Goal: Communication & Community: Participate in discussion

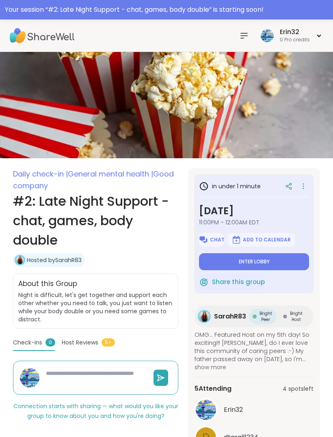
click at [267, 254] on button "Enter lobby" at bounding box center [254, 261] width 110 height 17
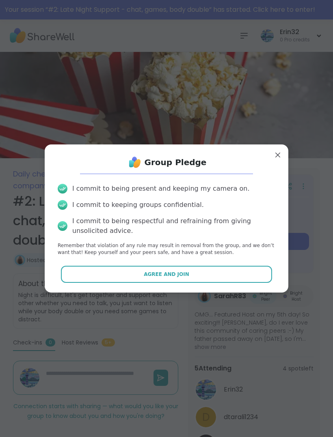
click at [251, 269] on button "Agree and Join" at bounding box center [166, 274] width 211 height 17
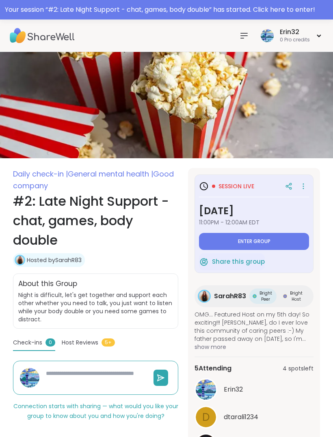
type textarea "*"
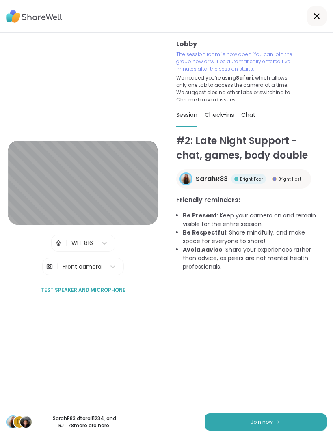
click at [258, 419] on span "Join now" at bounding box center [261, 421] width 22 height 7
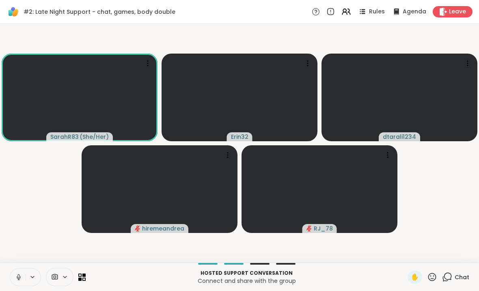
click at [14, 268] on button at bounding box center [17, 276] width 15 height 17
click at [14, 271] on button at bounding box center [17, 276] width 15 height 17
click at [0, 9] on div "#2: Late Night Support - chat, games, body double Rules Agenda Leave" at bounding box center [239, 12] width 479 height 24
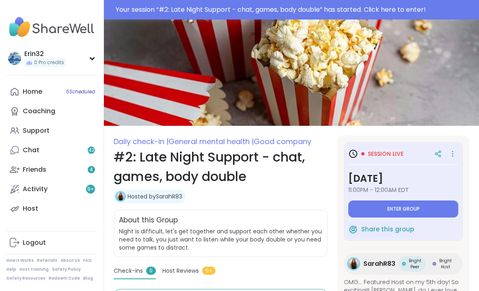
click at [424, 203] on button "Enter group" at bounding box center [403, 208] width 110 height 17
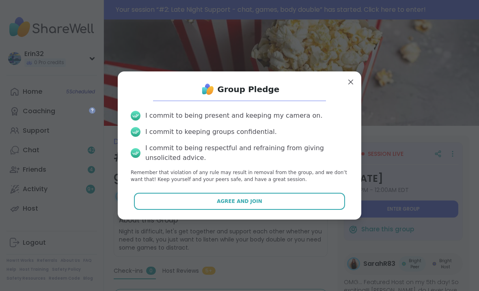
click at [307, 195] on button "Agree and Join" at bounding box center [239, 201] width 211 height 17
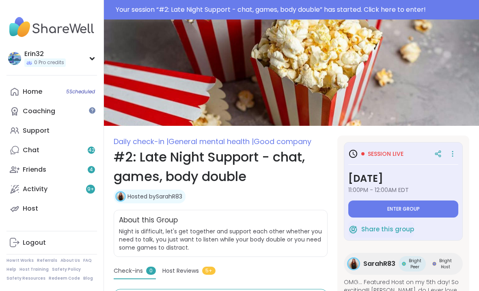
type textarea "*"
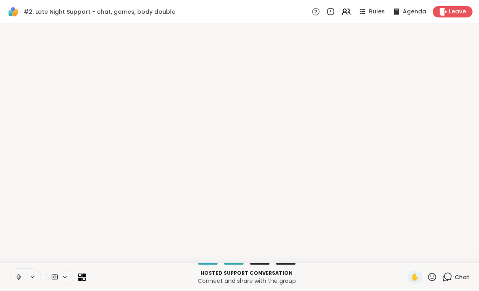
click at [419, 259] on div at bounding box center [239, 143] width 479 height 238
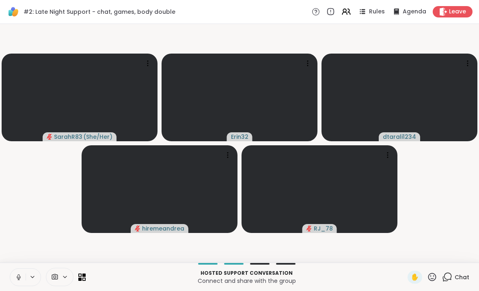
click at [19, 278] on icon at bounding box center [18, 276] width 7 height 7
click at [462, 279] on span "Chat" at bounding box center [461, 277] width 15 height 8
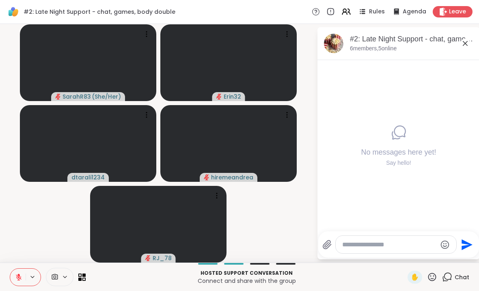
click at [462, 45] on icon at bounding box center [465, 44] width 10 height 10
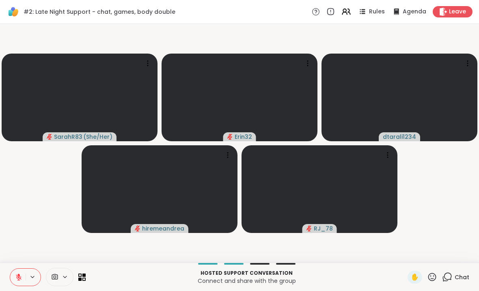
click at [463, 271] on div "Chat" at bounding box center [455, 276] width 27 height 13
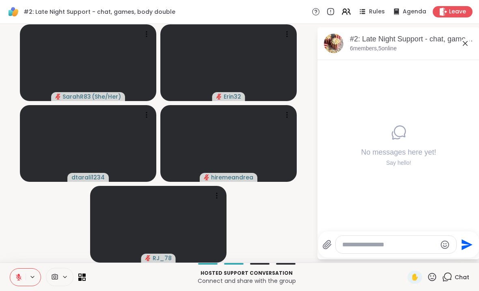
click at [402, 241] on textarea "Type your message" at bounding box center [389, 244] width 94 height 8
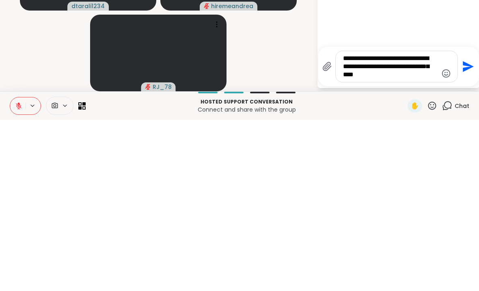
type textarea "**********"
click at [468, 232] on icon "Send" at bounding box center [467, 237] width 11 height 11
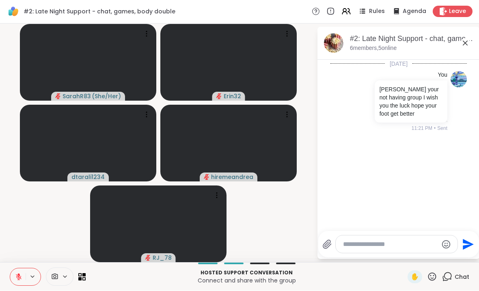
click at [464, 45] on icon at bounding box center [465, 44] width 10 height 10
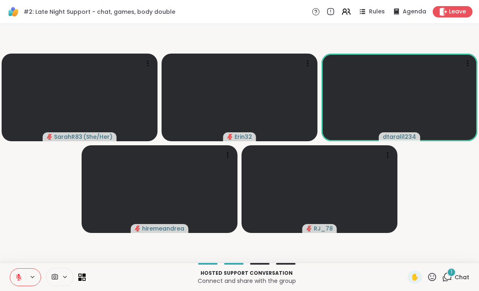
click at [461, 274] on span "Chat" at bounding box center [461, 277] width 15 height 8
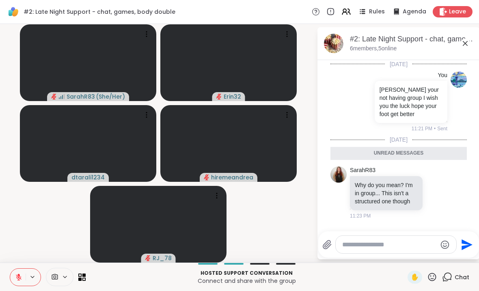
click at [407, 240] on textarea "Type your message" at bounding box center [389, 244] width 94 height 8
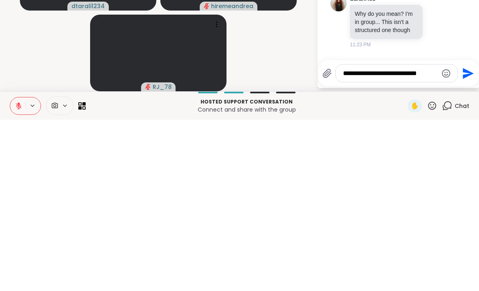
type textarea "**********"
click at [466, 238] on icon "Send" at bounding box center [466, 244] width 13 height 13
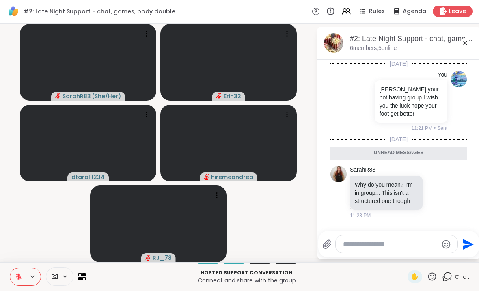
scroll to position [28, 0]
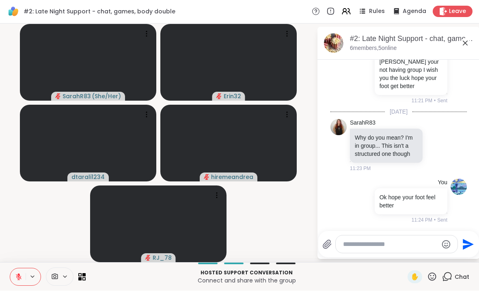
click at [464, 39] on icon at bounding box center [465, 44] width 10 height 10
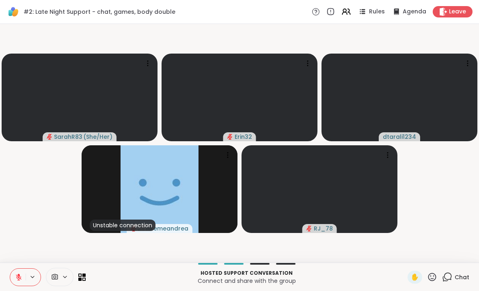
click at [464, 276] on span "Chat" at bounding box center [461, 277] width 15 height 8
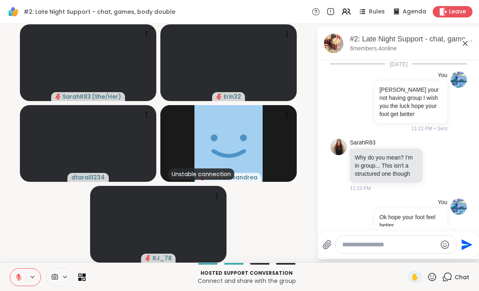
scroll to position [31, 0]
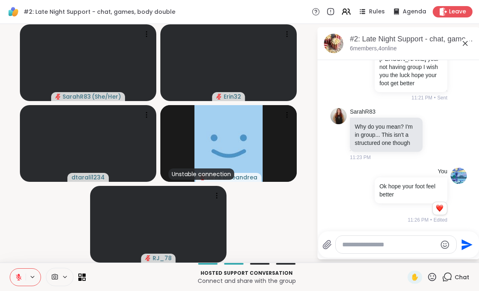
click at [397, 240] on textarea "Type your message" at bounding box center [389, 244] width 94 height 8
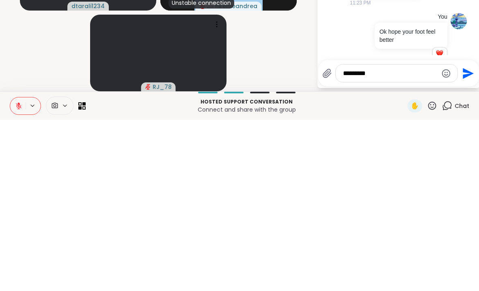
scroll to position [0, 0]
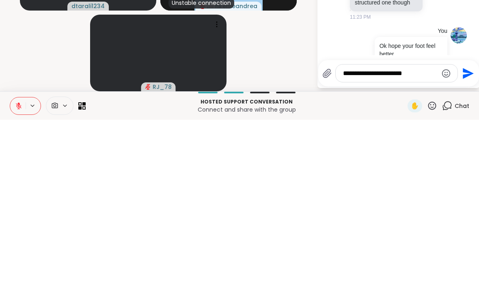
type textarea "**********"
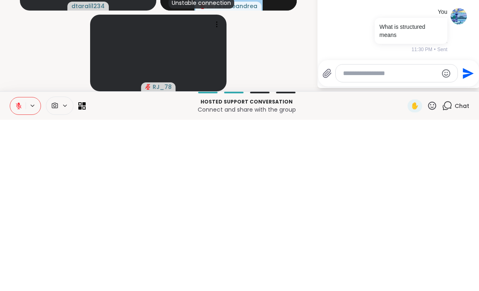
click at [462, 239] on icon "Send" at bounding box center [467, 244] width 11 height 11
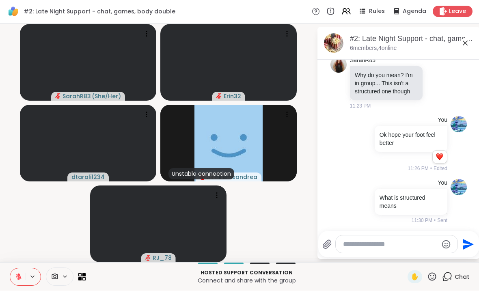
click at [454, 31] on div "#2: Late Night Support - chat, games, body double, Sep 14 6 members, 4 online" at bounding box center [398, 43] width 162 height 33
click at [456, 47] on div "#2: Late Night Support - chat, games, body double, Sep 14 6 members, 4 online" at bounding box center [411, 43] width 123 height 18
click at [467, 39] on icon at bounding box center [465, 44] width 10 height 10
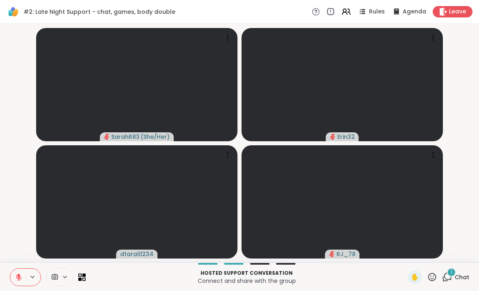
click at [459, 270] on div "1 Chat" at bounding box center [455, 276] width 27 height 13
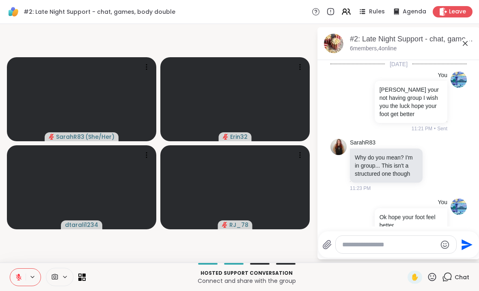
scroll to position [185, 0]
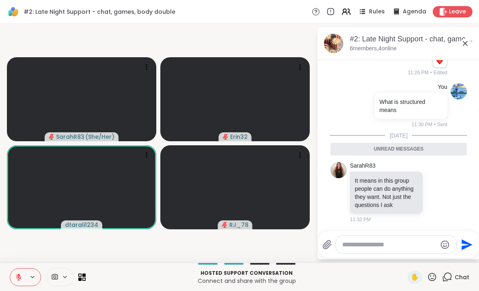
click at [406, 243] on textarea "Type your message" at bounding box center [389, 244] width 94 height 8
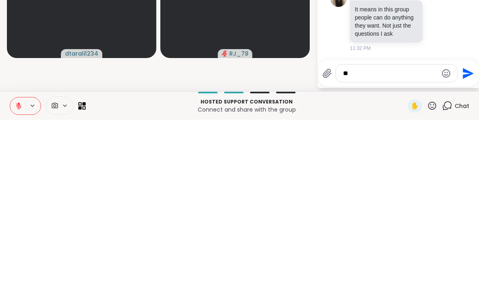
type textarea "*"
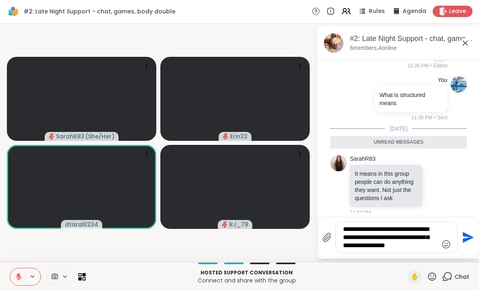
type textarea "**********"
click at [474, 235] on button "Send" at bounding box center [466, 238] width 18 height 18
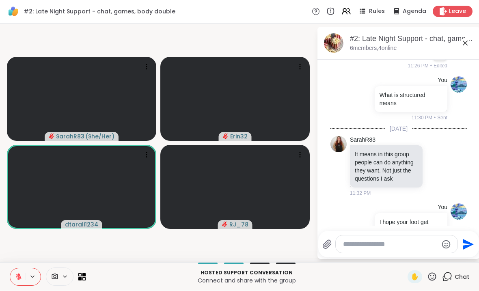
scroll to position [241, 0]
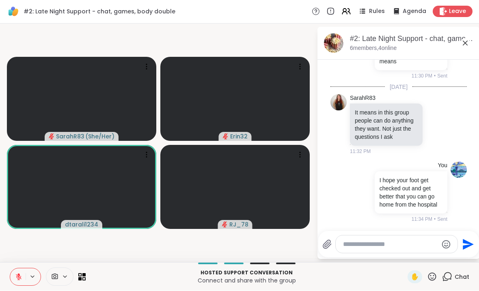
click at [452, 13] on span "Leave" at bounding box center [457, 12] width 17 height 8
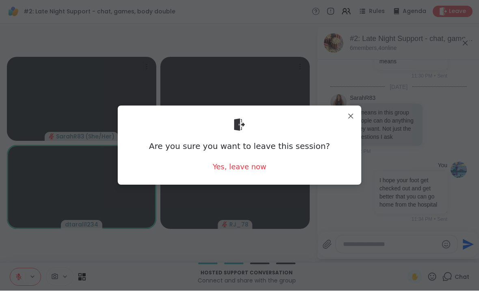
click at [247, 170] on div "Yes, leave now" at bounding box center [240, 167] width 54 height 10
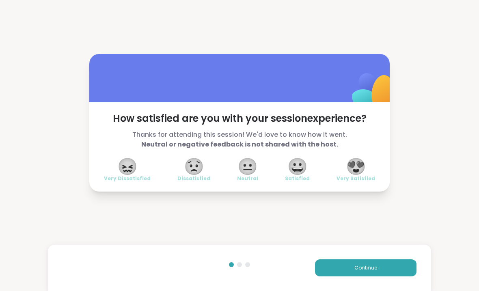
click at [366, 169] on div "😍 Very Satisfied" at bounding box center [355, 170] width 39 height 23
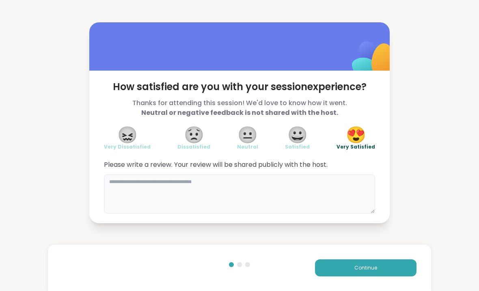
click at [341, 186] on textarea at bounding box center [239, 193] width 271 height 39
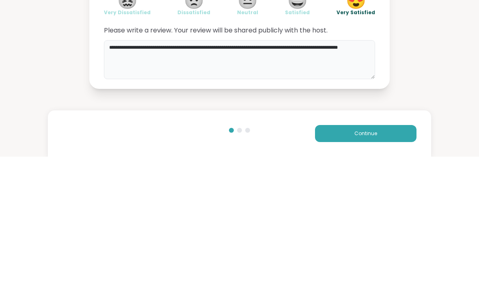
type textarea "**********"
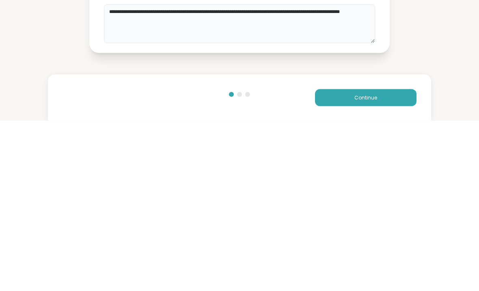
scroll to position [0, 0]
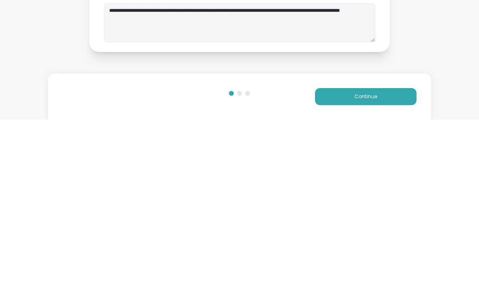
click at [382, 259] on button "Continue" at bounding box center [365, 267] width 101 height 17
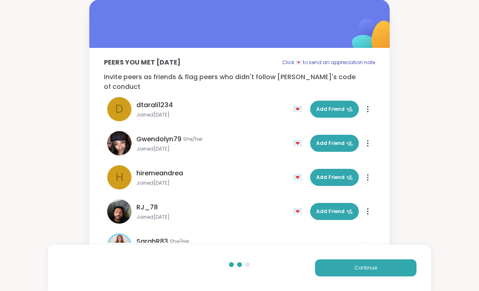
scroll to position [5, 0]
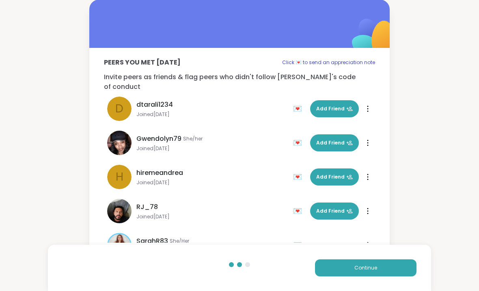
click at [449, 109] on div "Peers you met today Click 💌 to send an appreciation note Invite peers as friend…" at bounding box center [239, 129] width 479 height 259
click at [373, 260] on button "Continue" at bounding box center [365, 267] width 101 height 17
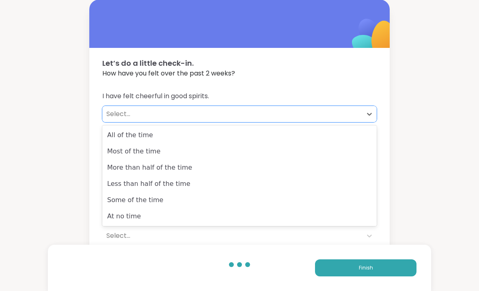
scroll to position [0, 0]
click at [301, 178] on div "Less than half of the time" at bounding box center [239, 184] width 274 height 16
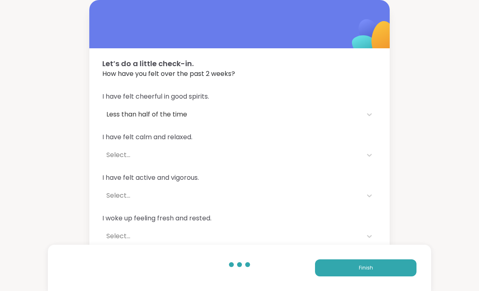
click at [374, 144] on div "I have felt calm and relaxed. Select..." at bounding box center [239, 147] width 274 height 31
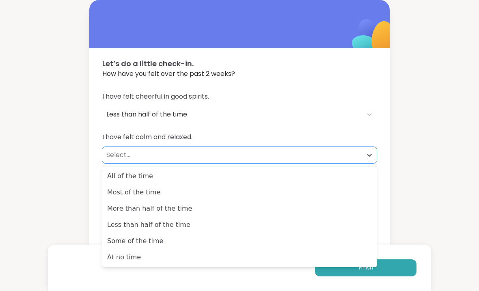
click at [319, 187] on div "Most of the time" at bounding box center [239, 192] width 274 height 16
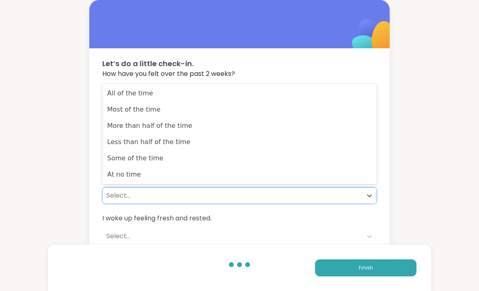
click at [298, 125] on div "More than half of the time" at bounding box center [239, 126] width 274 height 16
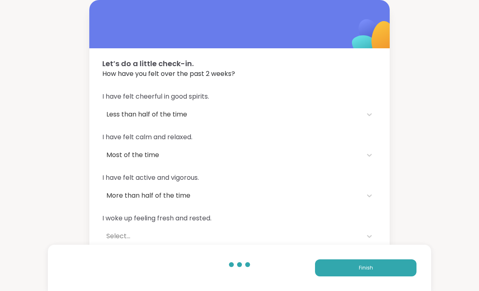
click at [366, 227] on div "I woke up feeling fresh and rested. Select..." at bounding box center [239, 228] width 274 height 31
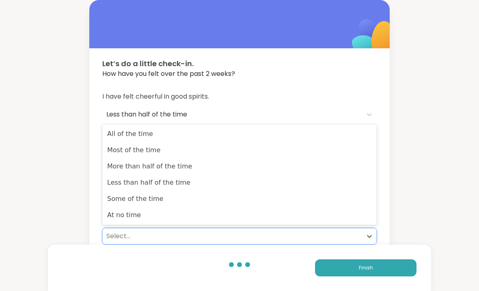
click at [330, 208] on div "At no time" at bounding box center [239, 215] width 274 height 16
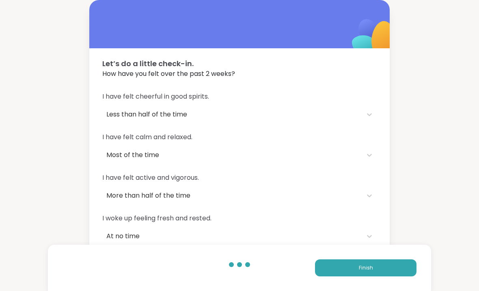
click at [368, 261] on button "Finish" at bounding box center [365, 267] width 101 height 17
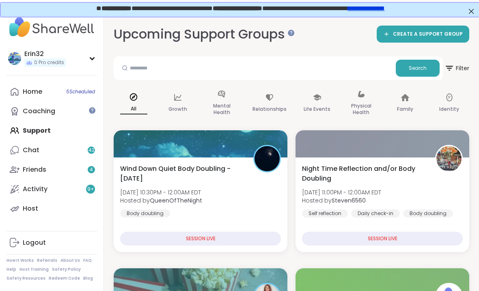
click at [384, 7] on link "**********" at bounding box center [365, 7] width 37 height 6
click at [458, 104] on div "Identity" at bounding box center [449, 103] width 40 height 41
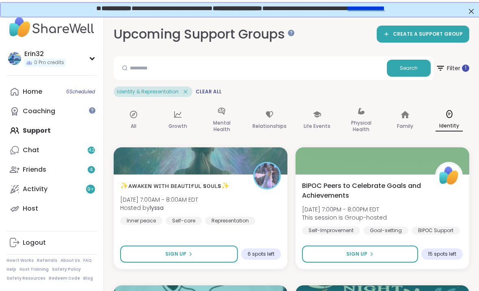
click at [30, 88] on div "Home 5 Scheduled" at bounding box center [32, 91] width 19 height 9
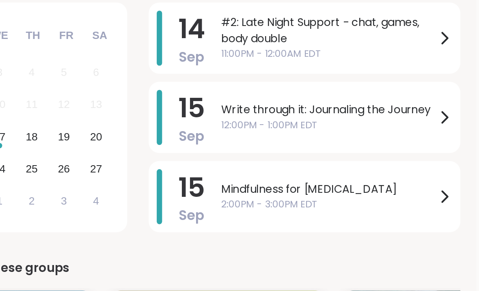
scroll to position [84, 2]
click at [323, 174] on span "2:00PM - 3:00PM EDT" at bounding box center [388, 178] width 130 height 9
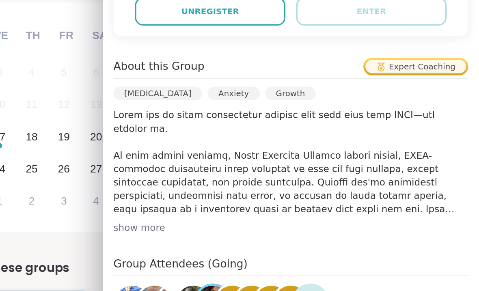
scroll to position [159, 0]
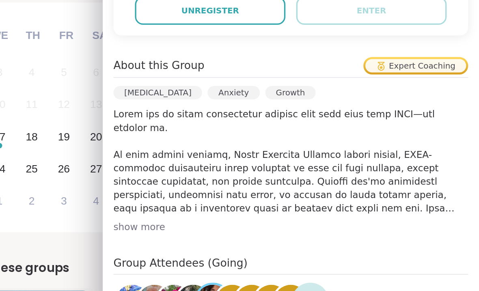
click at [258, 188] on div "show more" at bounding box center [365, 192] width 214 height 8
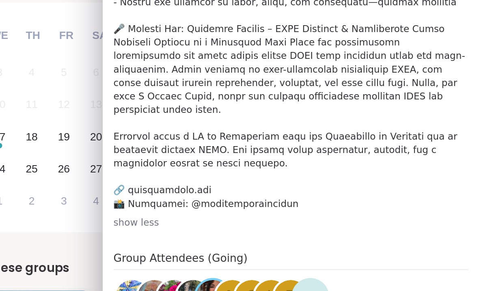
scroll to position [357, 0]
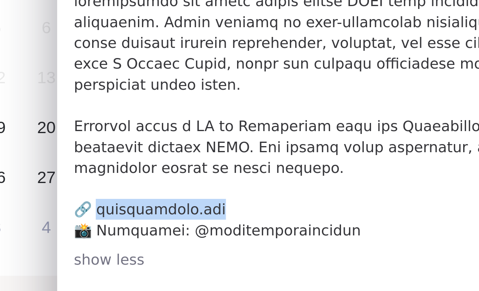
copy p "ightyrebel.com 📸"
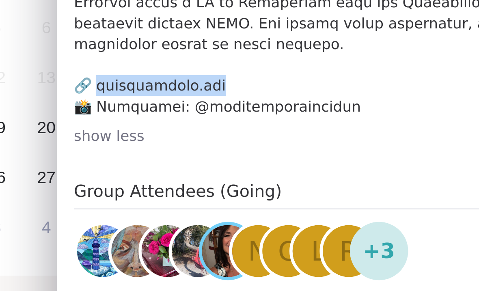
scroll to position [404, 0]
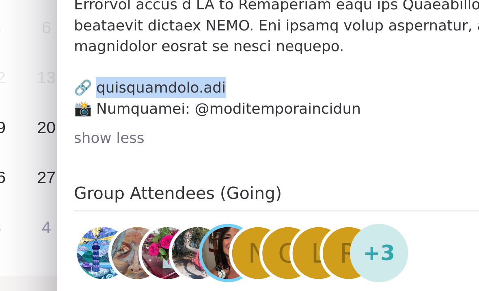
click at [308, 176] on img at bounding box center [318, 186] width 20 height 20
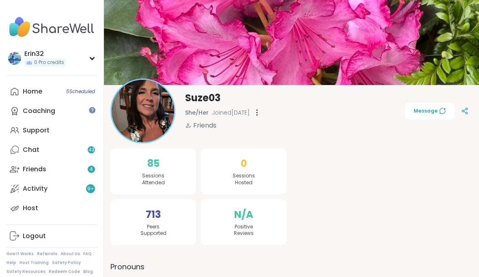
scroll to position [17, 0]
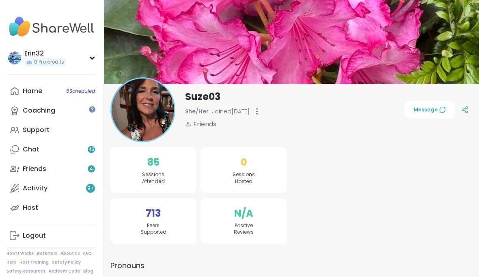
click at [77, 109] on link "Coaching" at bounding box center [51, 110] width 90 height 19
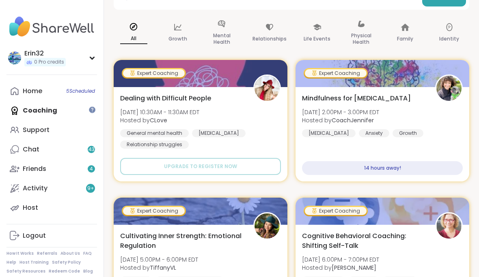
scroll to position [137, 0]
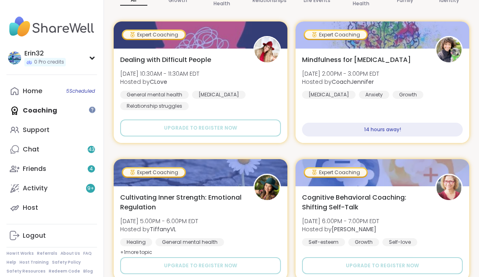
click at [412, 73] on div "Mindfulness for ADHD Mon, Sep 15 | 2:00PM - 3:00PM EDT Hosted by CoachJennifer …" at bounding box center [382, 78] width 161 height 44
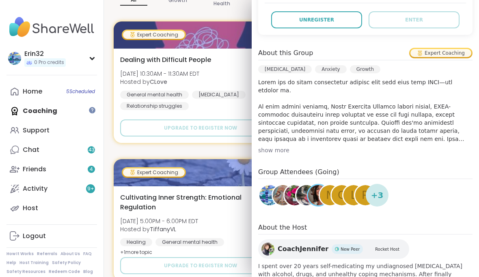
scroll to position [200, 0]
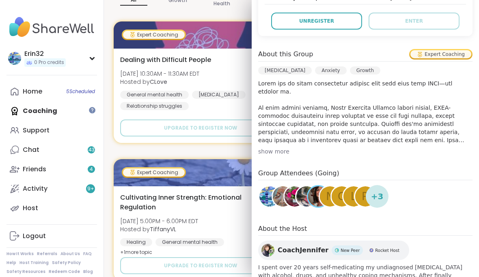
click at [374, 191] on span "+ 3" at bounding box center [377, 197] width 13 height 12
click at [349, 187] on div "L" at bounding box center [353, 197] width 20 height 20
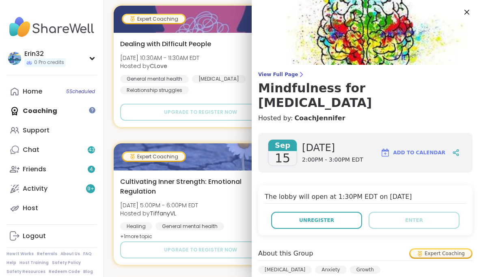
scroll to position [0, 0]
click at [478, 2] on img at bounding box center [364, 32] width 227 height 65
click at [466, 11] on icon at bounding box center [467, 12] width 10 height 10
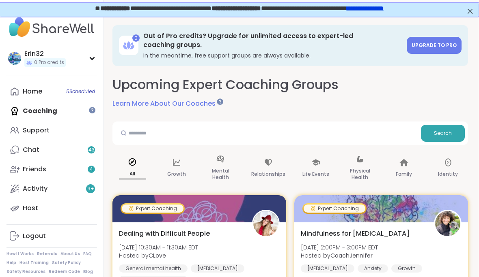
scroll to position [0, 1]
click at [91, 57] on icon at bounding box center [92, 58] width 6 height 4
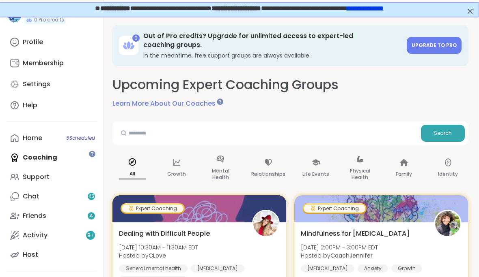
scroll to position [47, 0]
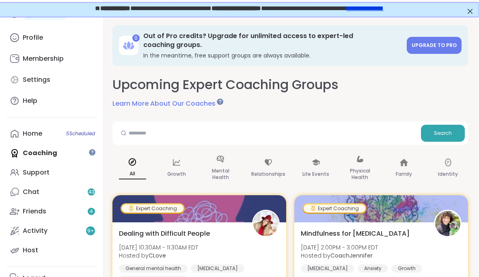
click at [75, 84] on link "Settings" at bounding box center [51, 79] width 90 height 19
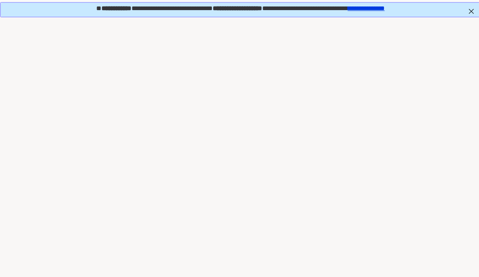
select select "**"
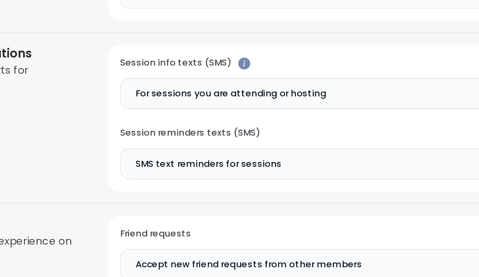
scroll to position [491, 0]
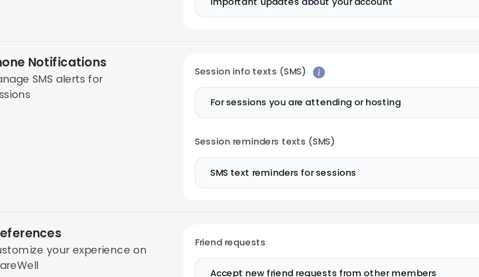
click at [227, 189] on label "SMS text reminders for sessions" at bounding box center [338, 197] width 222 height 17
click at [227, 178] on h3 "Session reminders texts (SMS)" at bounding box center [338, 181] width 222 height 7
click at [227, 189] on label "SMS text reminders for sessions" at bounding box center [338, 197] width 222 height 17
click at [236, 194] on span "SMS text reminders for sessions" at bounding box center [276, 197] width 80 height 7
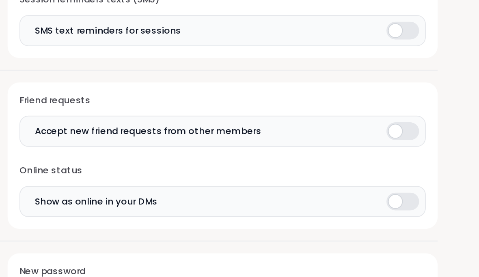
scroll to position [564, 0]
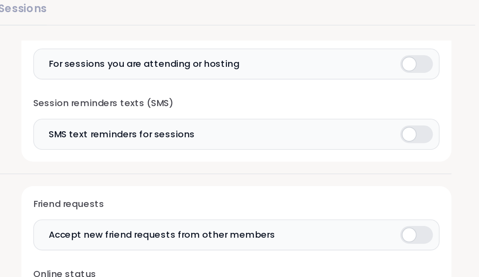
click at [428, 120] on div at bounding box center [437, 125] width 18 height 10
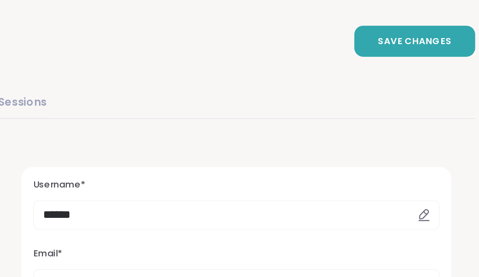
scroll to position [0, 0]
click at [416, 22] on span "Save Changes" at bounding box center [436, 22] width 40 height 7
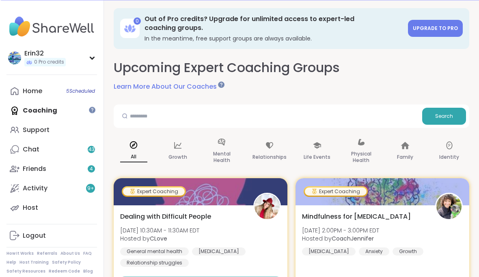
scroll to position [17, 0]
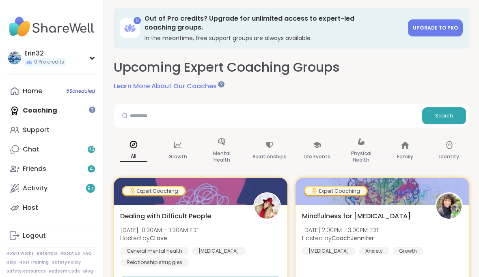
click at [449, 25] on span "Upgrade to Pro" at bounding box center [434, 28] width 45 height 7
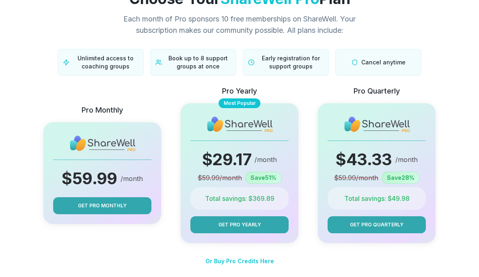
scroll to position [47, 0]
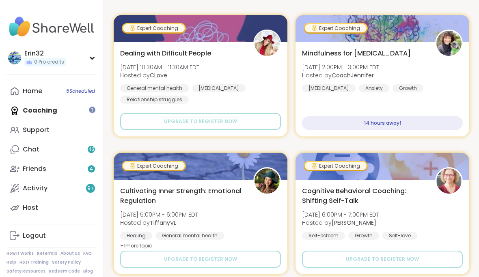
scroll to position [180, 0]
click at [31, 91] on div "Home 5 Scheduled" at bounding box center [32, 91] width 19 height 9
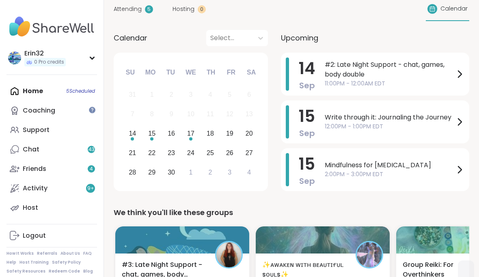
scroll to position [87, 0]
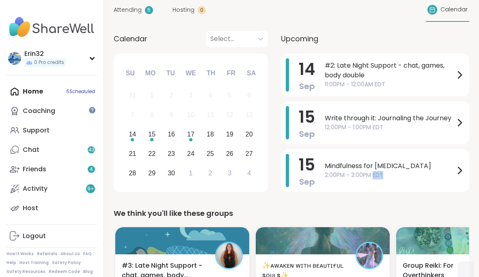
click at [429, 167] on span "Mindfulness for ADHD" at bounding box center [389, 166] width 130 height 10
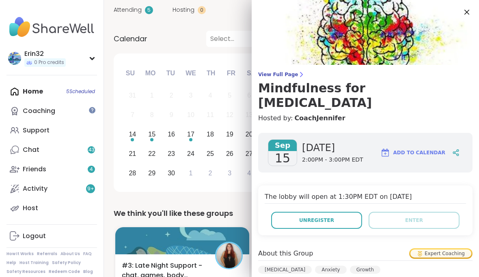
scroll to position [0, 0]
click at [343, 212] on button "Unregister" at bounding box center [316, 220] width 91 height 17
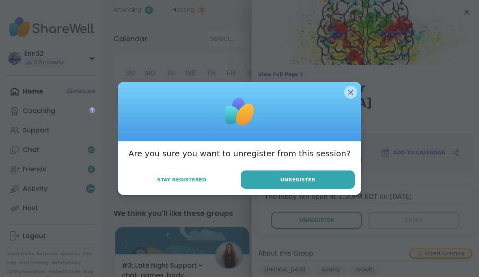
click at [340, 189] on button "Unregister" at bounding box center [297, 180] width 114 height 18
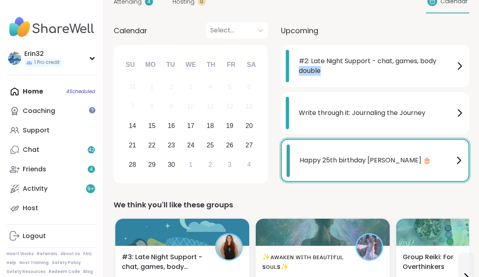
click at [419, 81] on div "#2: Late Night Support - chat, games, body double" at bounding box center [380, 66] width 165 height 32
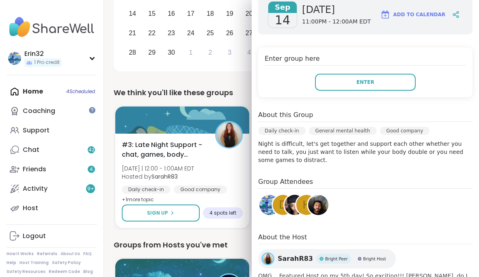
scroll to position [139, 0]
click at [357, 125] on div "About this Group Daily check-in General mental health Good company Night is dif…" at bounding box center [365, 137] width 214 height 54
click at [356, 135] on div "Daily check-in General mental health Good company" at bounding box center [365, 133] width 214 height 13
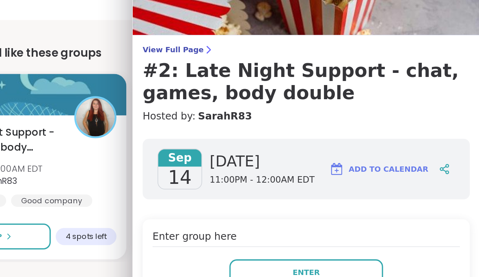
scroll to position [0, 0]
click at [307, 9] on img at bounding box center [364, 32] width 227 height 65
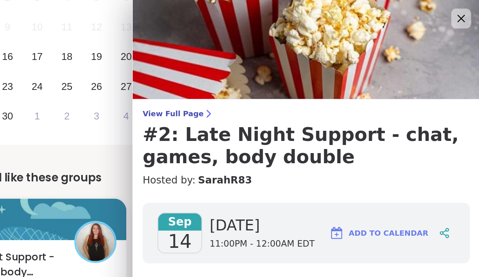
scroll to position [176, 2]
click at [462, 9] on icon at bounding box center [467, 12] width 10 height 10
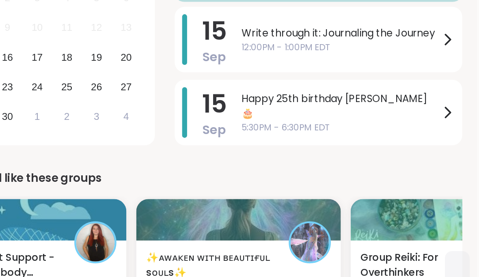
click at [301, 13] on div "15 Sep Write through it: Journaling the Journey 12:00PM - 1:00PM EDT" at bounding box center [373, 25] width 188 height 43
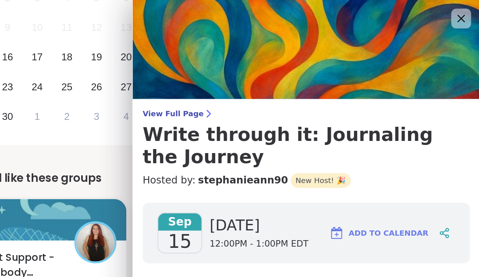
scroll to position [0, 0]
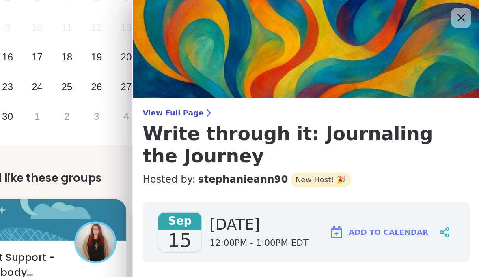
click at [462, 12] on icon at bounding box center [467, 12] width 10 height 10
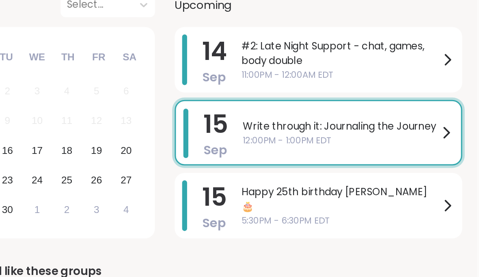
scroll to position [114, 2]
click at [323, 39] on span "#2: Late Night Support - chat, games, body double" at bounding box center [388, 35] width 130 height 19
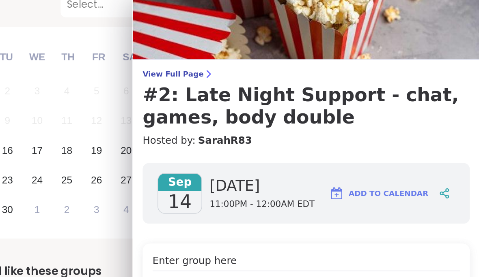
scroll to position [22, 0]
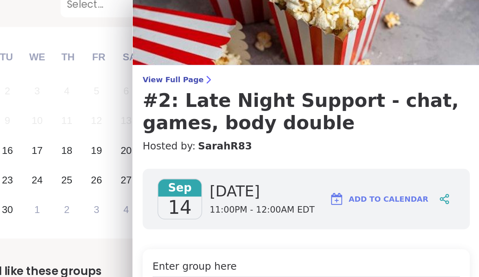
click at [258, 52] on span "View Full Page" at bounding box center [365, 52] width 214 height 6
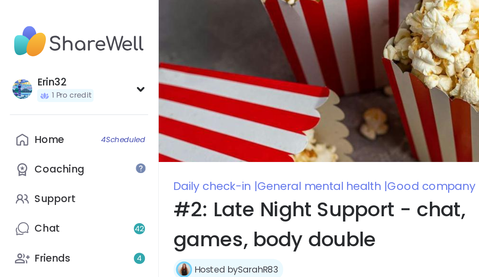
type textarea "*"
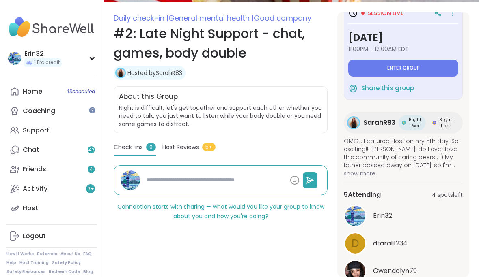
scroll to position [118, 0]
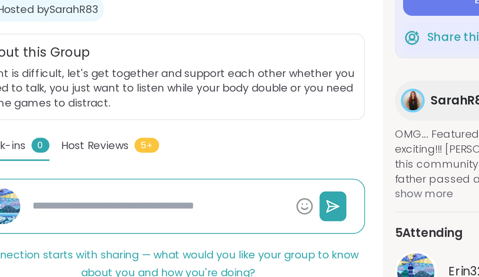
click at [162, 129] on span "Host Reviews" at bounding box center [180, 133] width 36 height 9
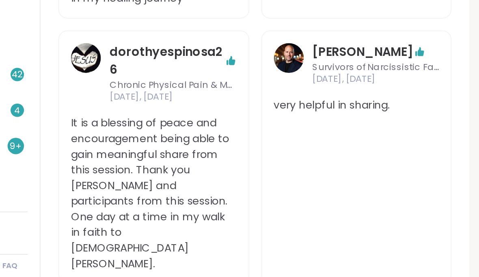
scroll to position [312, 0]
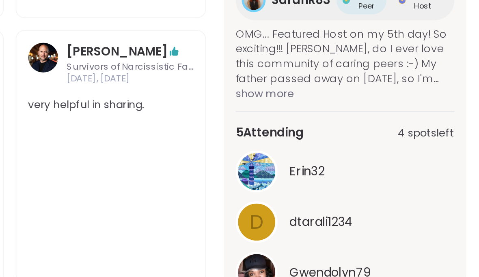
click at [343, 191] on div "Erin32" at bounding box center [402, 202] width 119 height 23
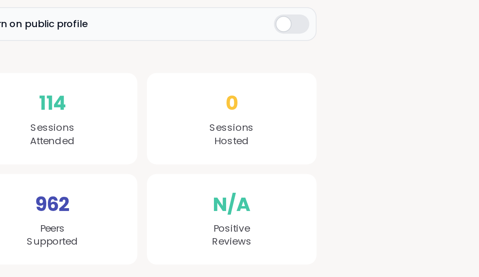
scroll to position [24, 0]
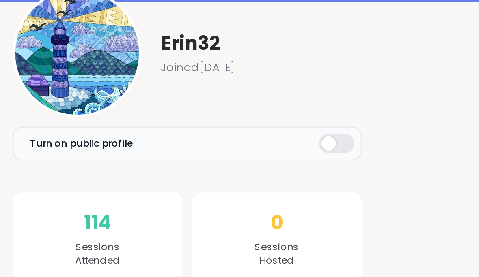
click at [223, 71] on div "Erin32 Joined [DATE] Edit profile" at bounding box center [291, 103] width 362 height 65
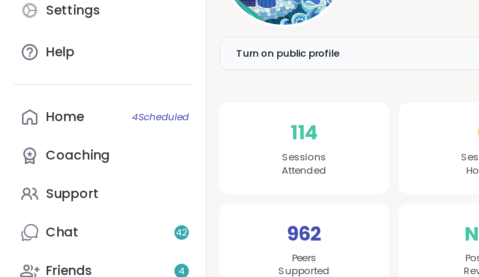
scroll to position [25, 0]
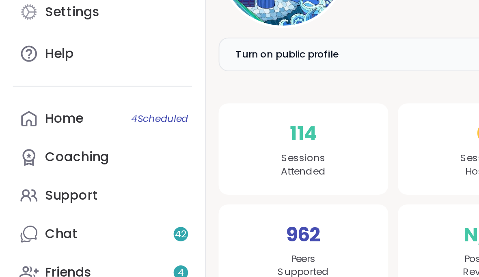
click at [91, 178] on span "4 Scheduled" at bounding box center [80, 181] width 29 height 6
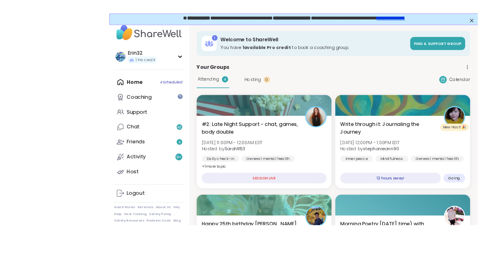
scroll to position [4, 0]
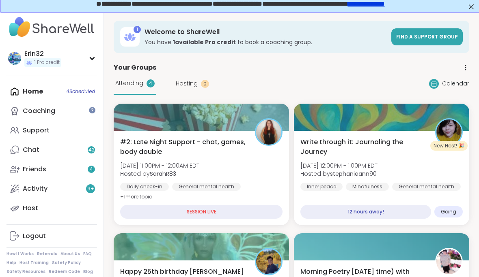
click at [251, 163] on div "#2: Late Night Support - chat, games, body double Sun, Sep 14 | 11:00PM - 12:00…" at bounding box center [201, 169] width 162 height 65
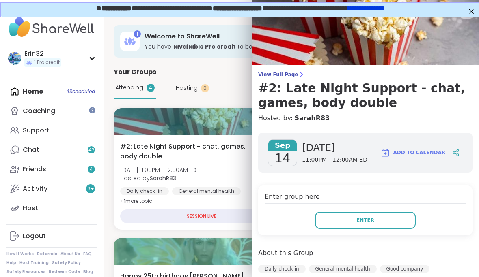
scroll to position [0, 0]
click at [384, 7] on link "**********" at bounding box center [365, 7] width 37 height 6
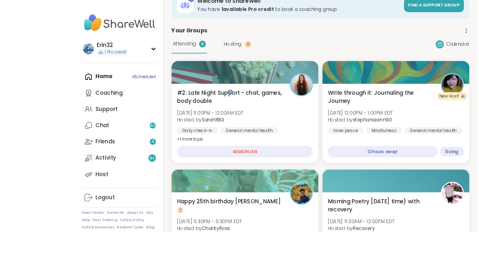
scroll to position [101, 2]
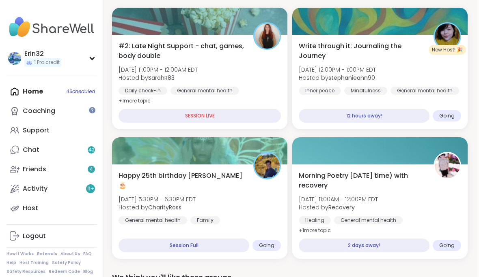
click at [92, 153] on span "42" at bounding box center [91, 150] width 6 height 7
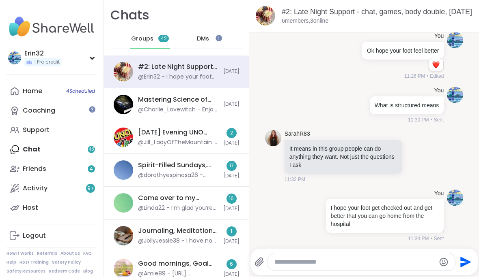
click at [219, 72] on div "#2: Late Night Support - chat, games, body double, Sep 14 @Erin32 - I hope your…" at bounding box center [176, 72] width 145 height 33
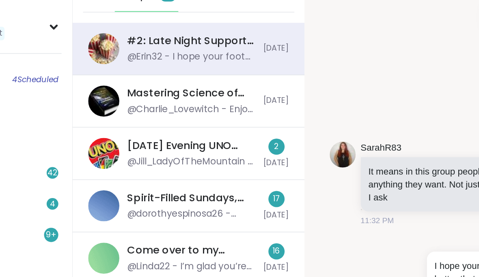
click at [155, 106] on div "@Charlie_Lovewitch - Enjoy your trip! : )" at bounding box center [178, 110] width 80 height 8
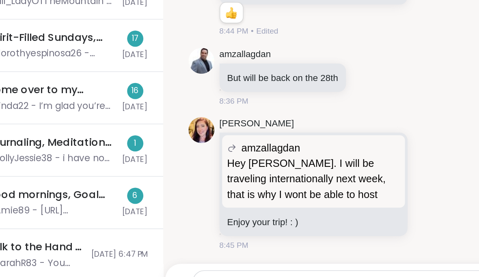
scroll to position [60, 0]
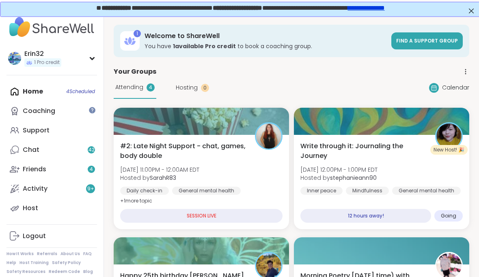
click at [84, 141] on link "Chat 42" at bounding box center [51, 149] width 90 height 19
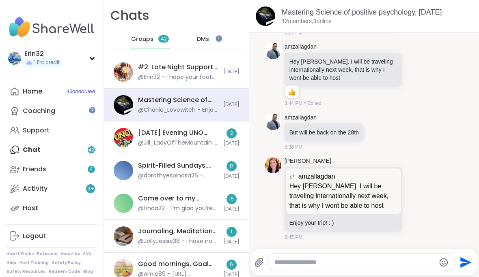
click at [205, 39] on span "DMs" at bounding box center [203, 39] width 12 height 8
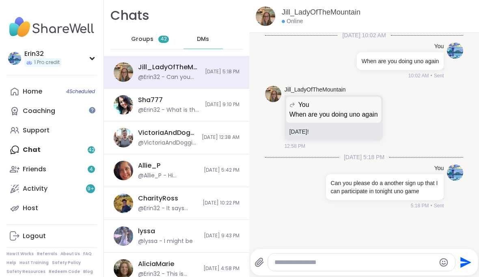
scroll to position [2, 0]
click at [155, 41] on div "Groups 42" at bounding box center [150, 39] width 40 height 19
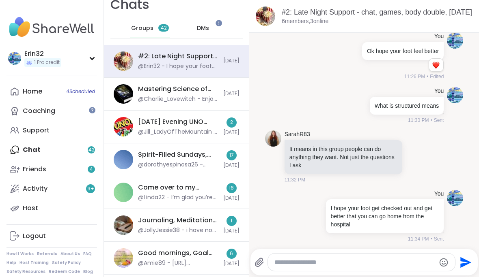
scroll to position [9, 0]
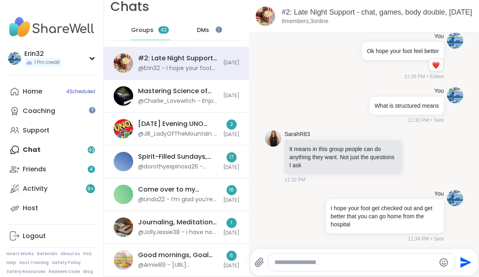
click at [215, 95] on div "Mastering Science of positive psychology, Sep 14" at bounding box center [178, 91] width 80 height 9
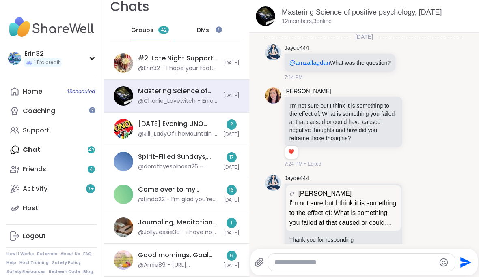
scroll to position [996, 0]
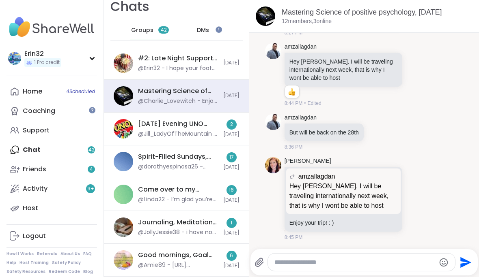
click at [218, 29] on div at bounding box center [218, 29] width 6 height 6
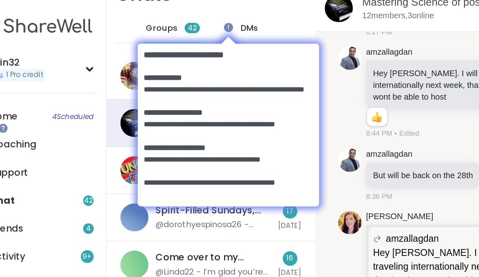
click at [162, 24] on body at bounding box center [197, 93] width 142 height 141
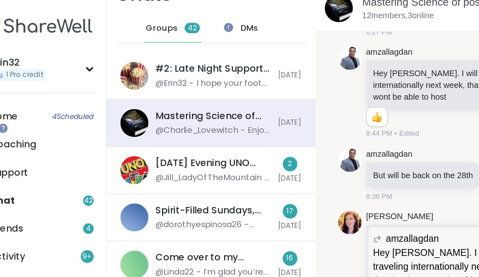
click at [130, 23] on div "Groups 42" at bounding box center [150, 30] width 40 height 19
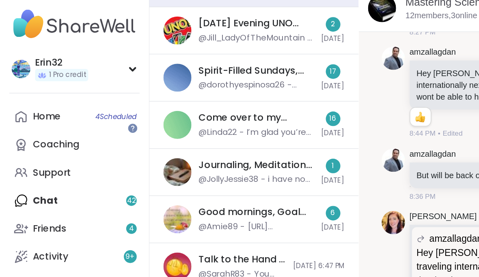
scroll to position [107, 0]
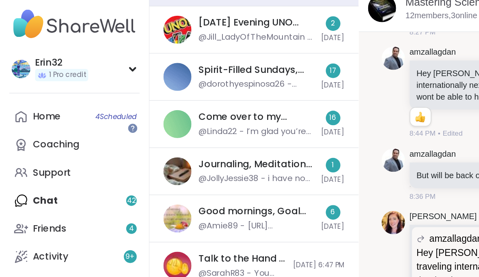
click at [96, 86] on link "Home 4 Scheduled" at bounding box center [51, 91] width 90 height 19
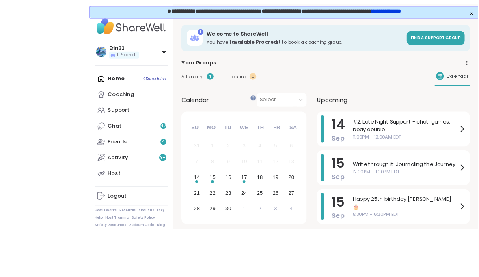
scroll to position [13, 0]
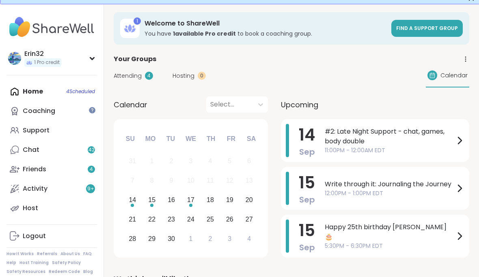
click at [84, 172] on link "Friends 4" at bounding box center [51, 169] width 90 height 19
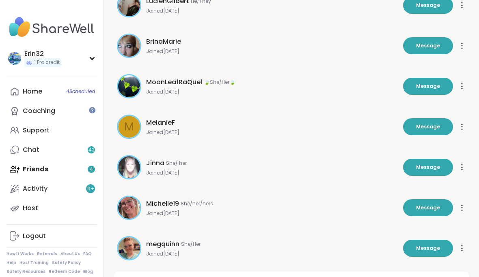
scroll to position [212, 0]
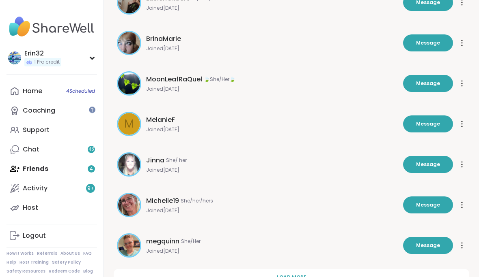
click at [289, 270] on button "Load more" at bounding box center [291, 278] width 355 height 17
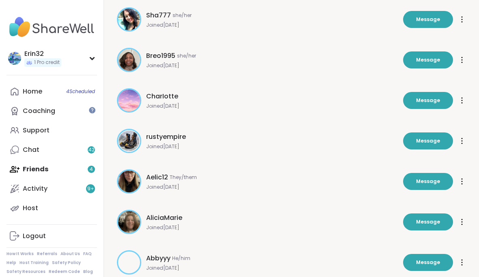
scroll to position [617, 0]
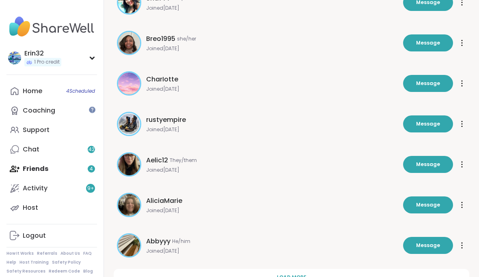
click at [309, 275] on button "Load more" at bounding box center [291, 278] width 355 height 17
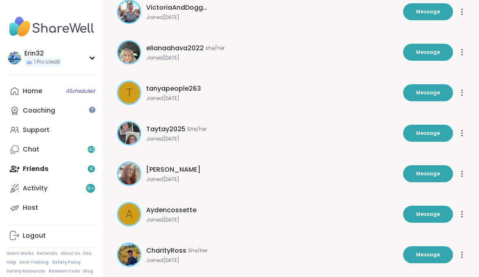
scroll to position [1023, 0]
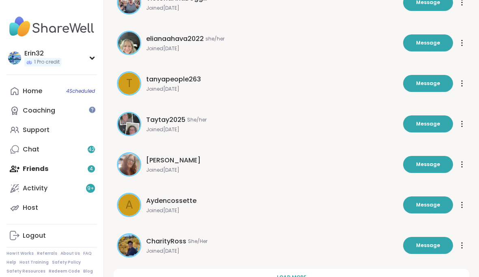
click at [300, 277] on span "Load more" at bounding box center [292, 278] width 30 height 7
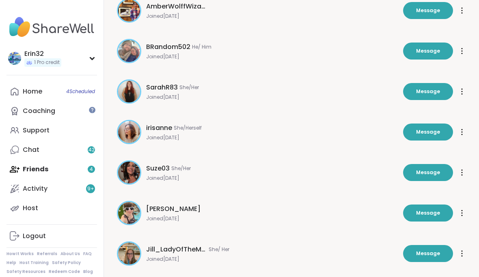
scroll to position [1428, 0]
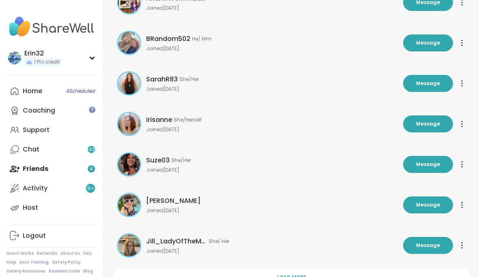
click at [302, 277] on span "Load more" at bounding box center [292, 278] width 30 height 7
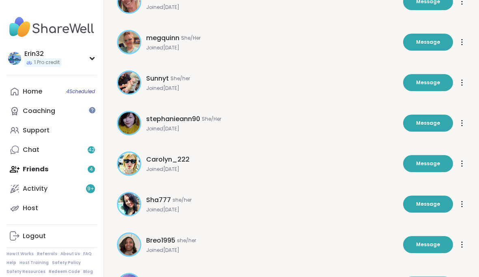
scroll to position [414, 0]
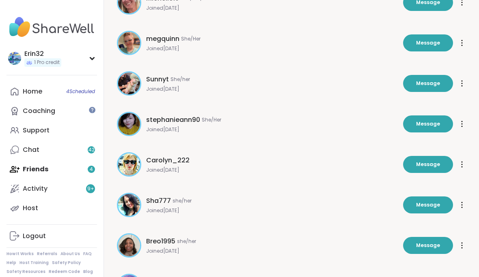
click at [25, 190] on div "Activity 9 +" at bounding box center [35, 189] width 25 height 9
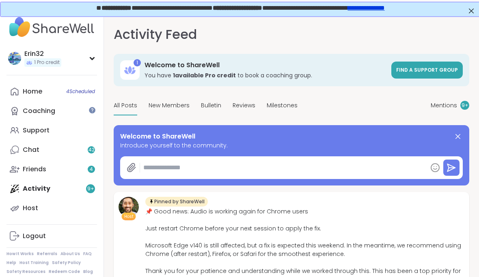
click at [176, 103] on span "New Members" at bounding box center [168, 105] width 41 height 9
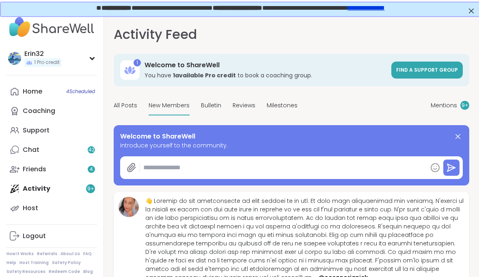
scroll to position [2, 0]
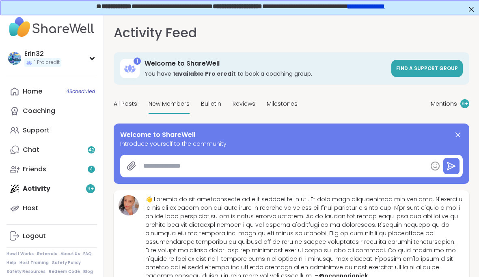
type textarea "*"
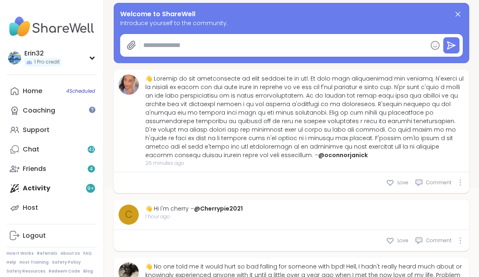
scroll to position [123, 0]
click at [28, 100] on link "Home 4 Scheduled" at bounding box center [51, 91] width 90 height 19
